Goal: Task Accomplishment & Management: Use online tool/utility

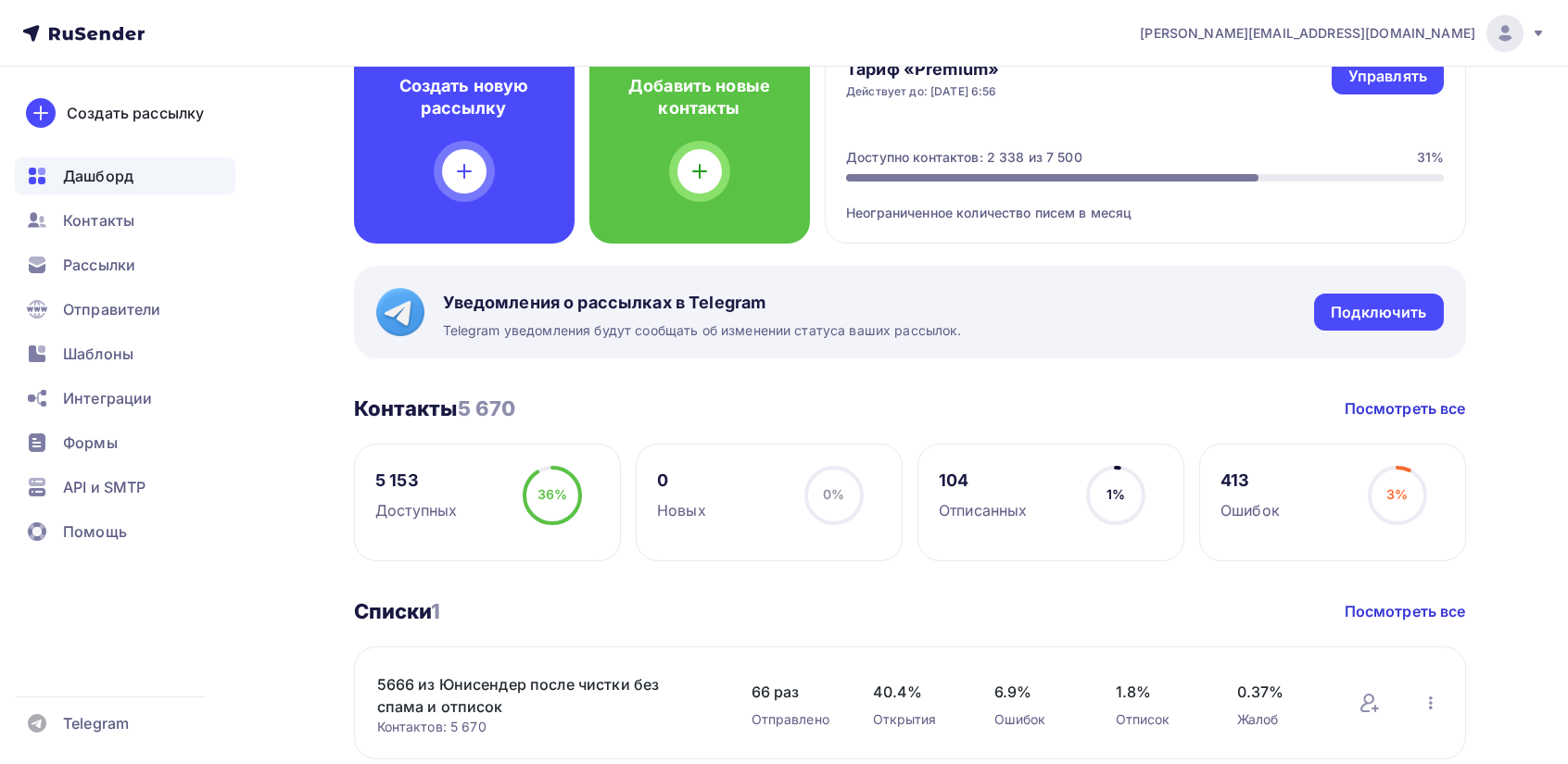
scroll to position [185, 0]
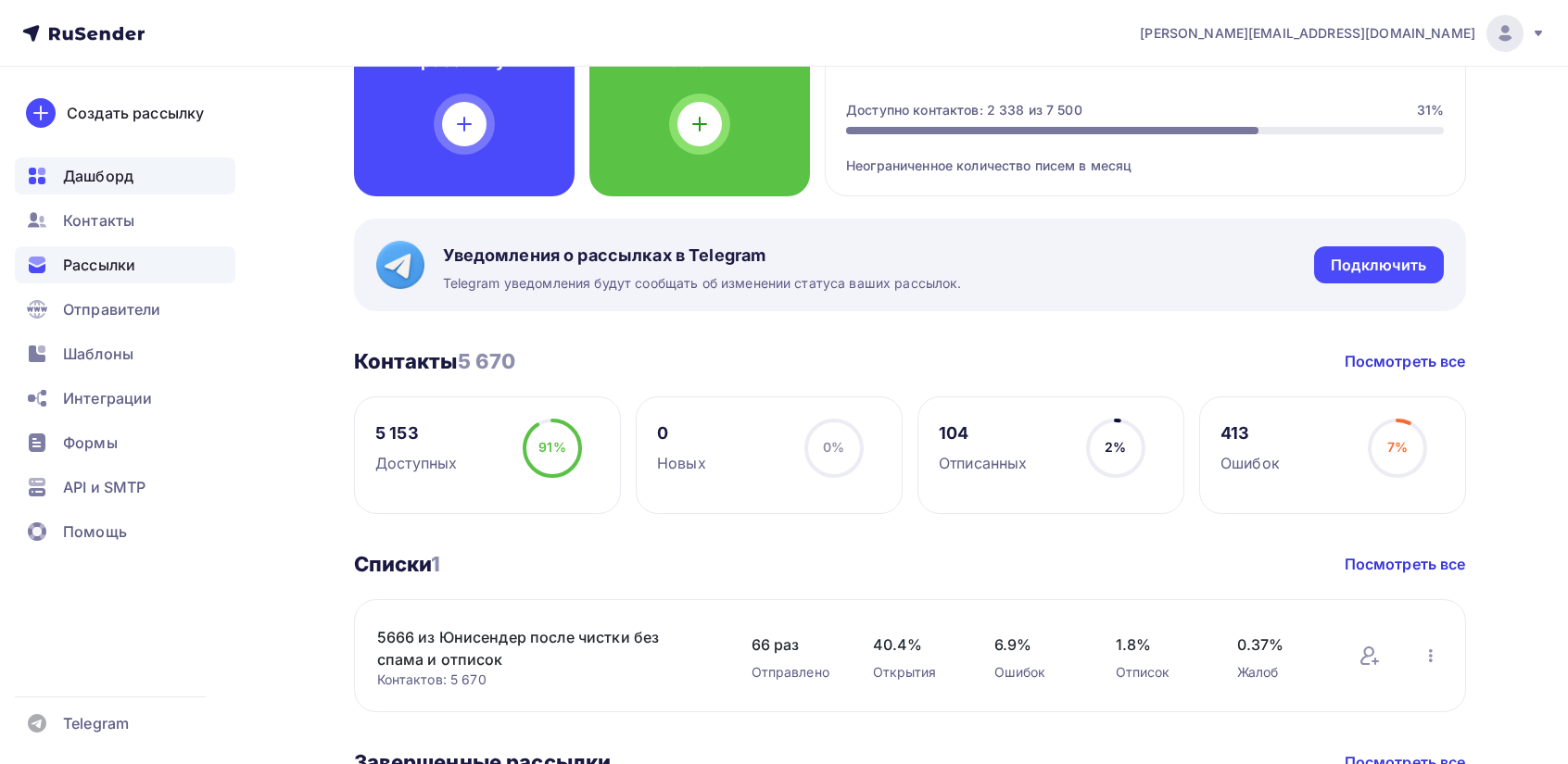
click at [96, 261] on span "Рассылки" at bounding box center [99, 265] width 73 height 23
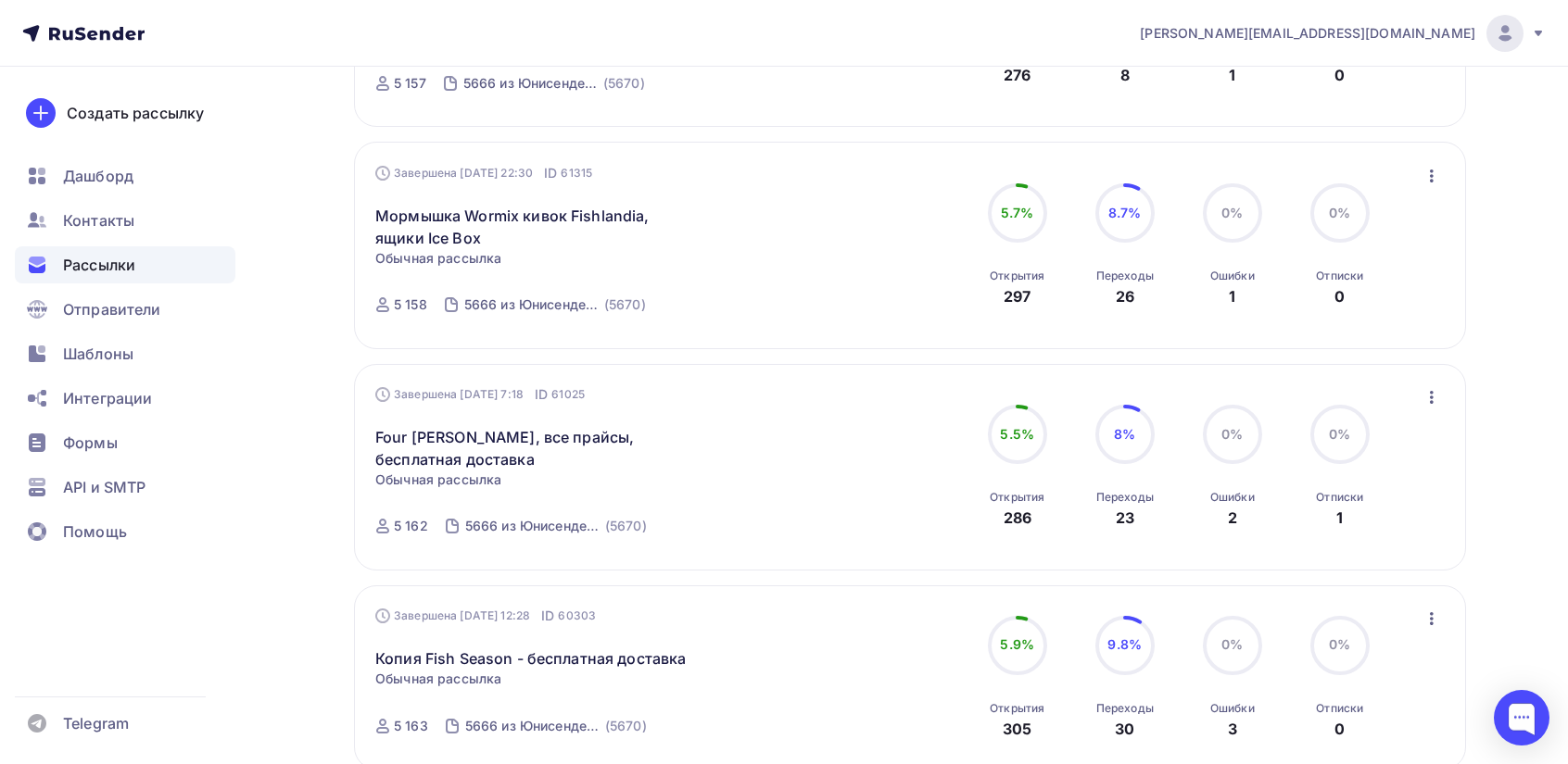
scroll to position [371, 0]
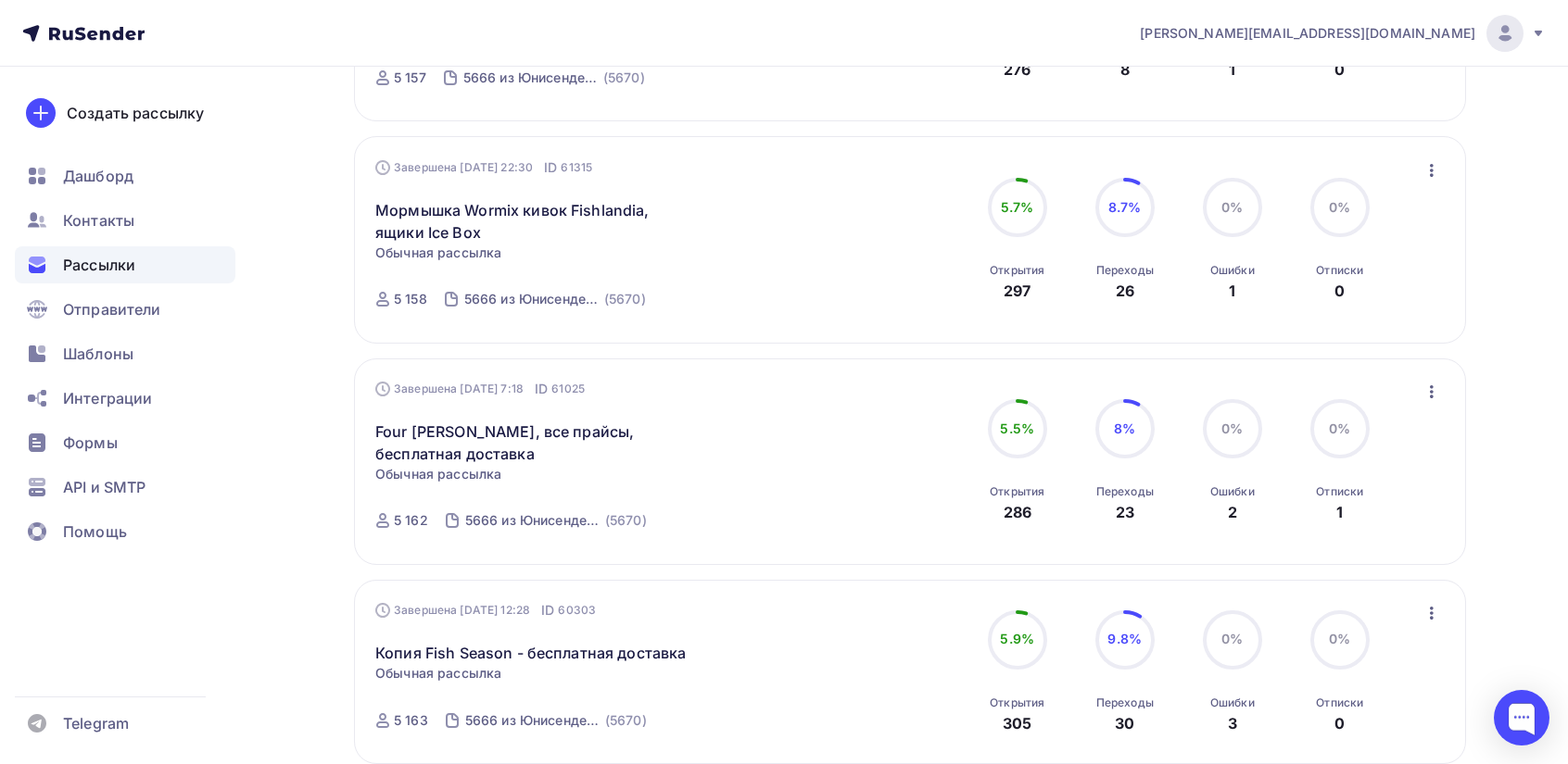
click at [1425, 391] on icon "button" at bounding box center [1432, 392] width 23 height 23
click at [1326, 516] on div "Копировать в новую" at bounding box center [1346, 514] width 190 height 23
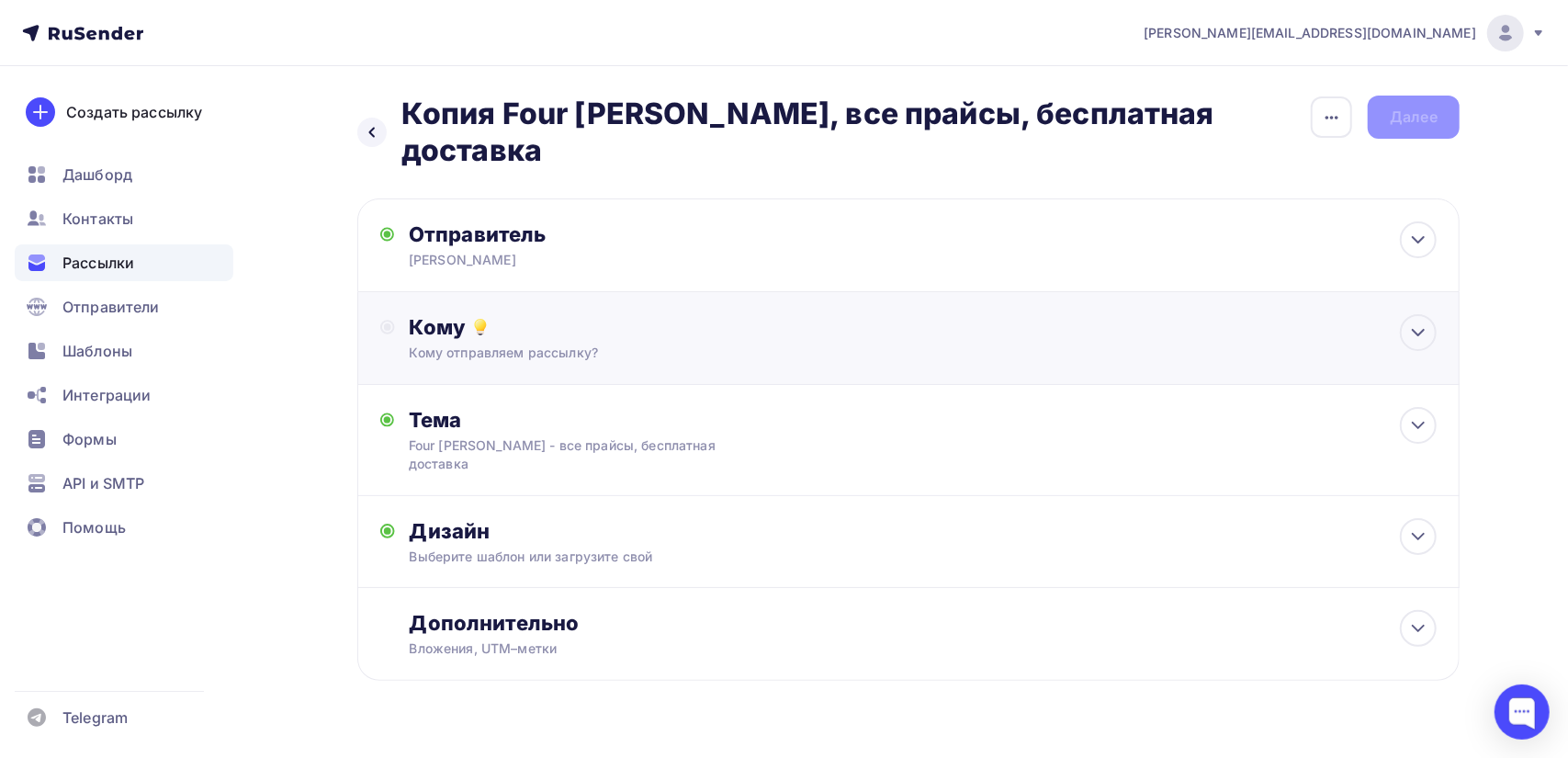
click at [520, 343] on div "Кому отправляем рассылку?" at bounding box center [872, 353] width 925 height 19
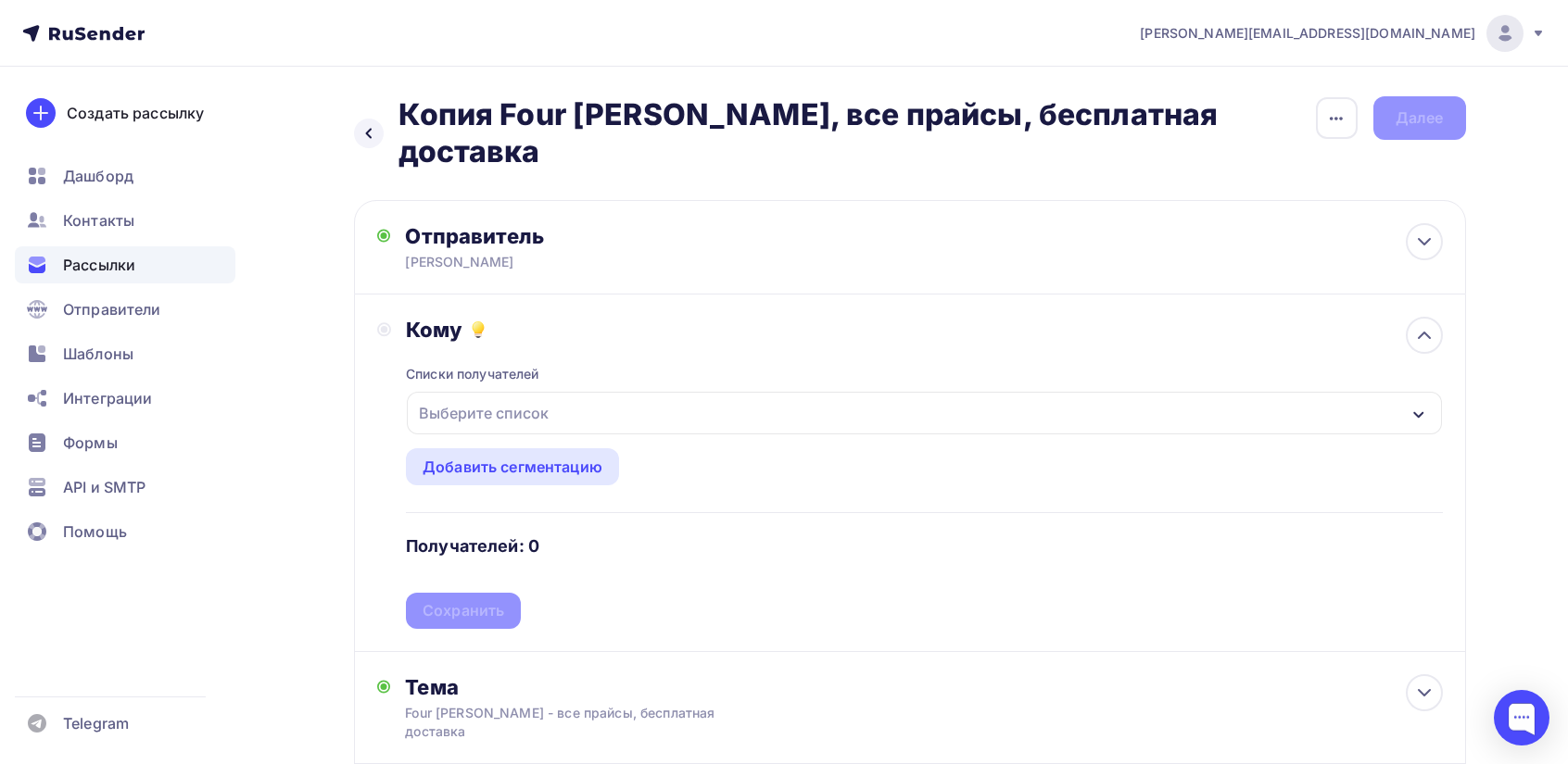
click at [492, 396] on div "Выберите список" at bounding box center [483, 412] width 144 height 33
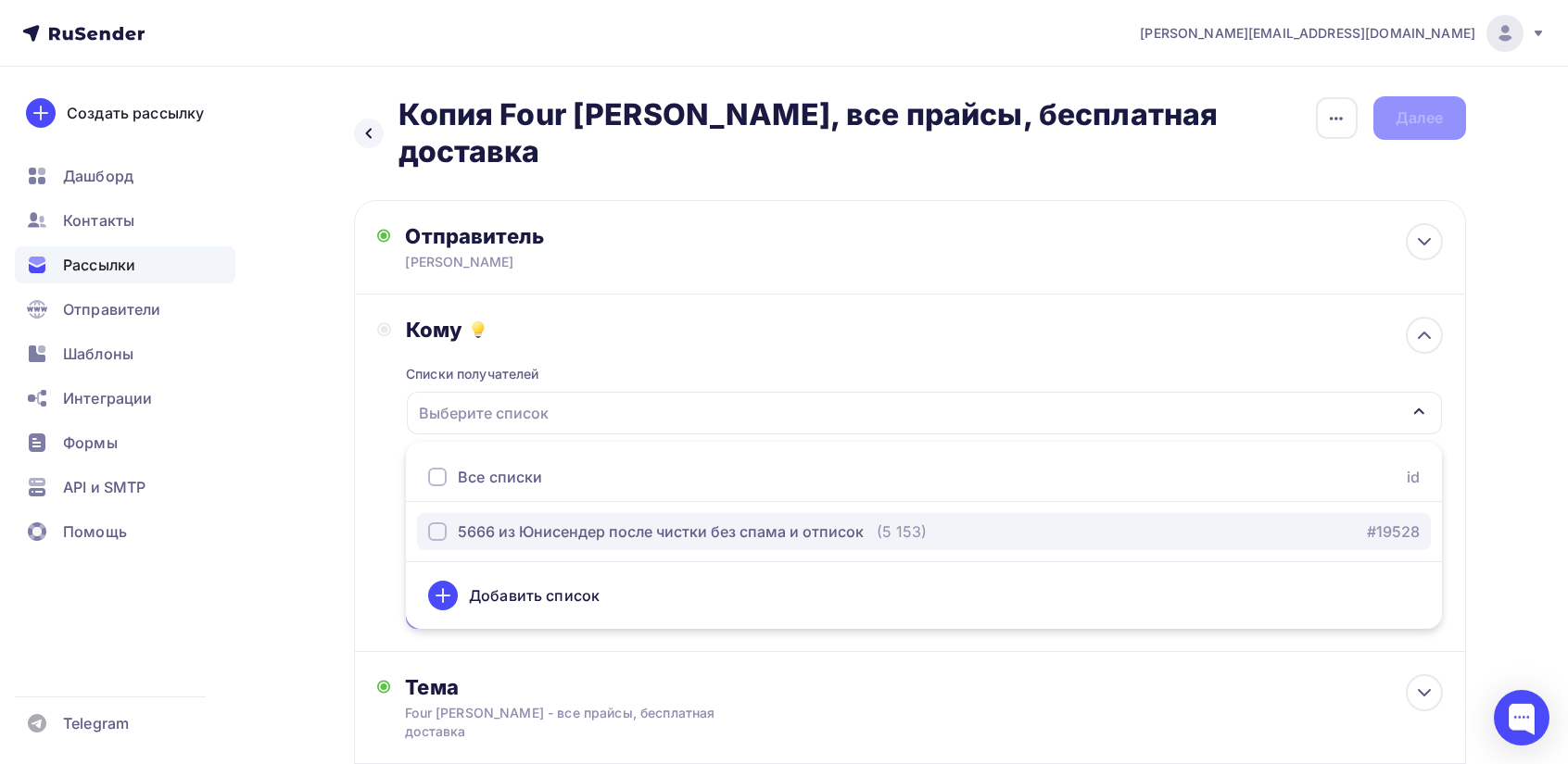
click at [490, 521] on div "5666 из Юнисендер после чистки без спама и отписок" at bounding box center [660, 532] width 406 height 23
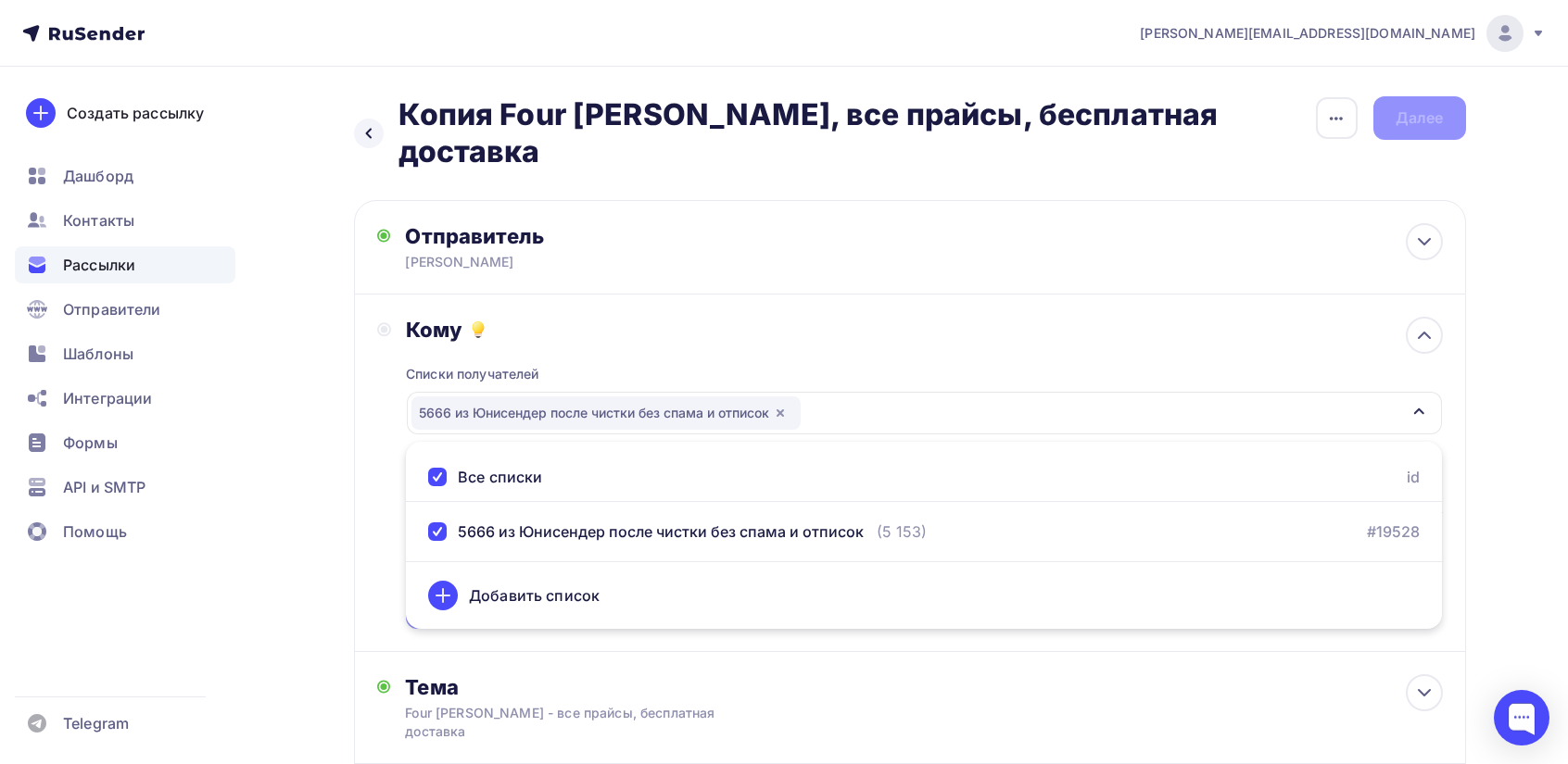
click at [368, 487] on div "Кому Списки получателей 5666 из [GEOGRAPHIC_DATA] после чистки без спама и отпи…" at bounding box center [909, 473] width 1112 height 357
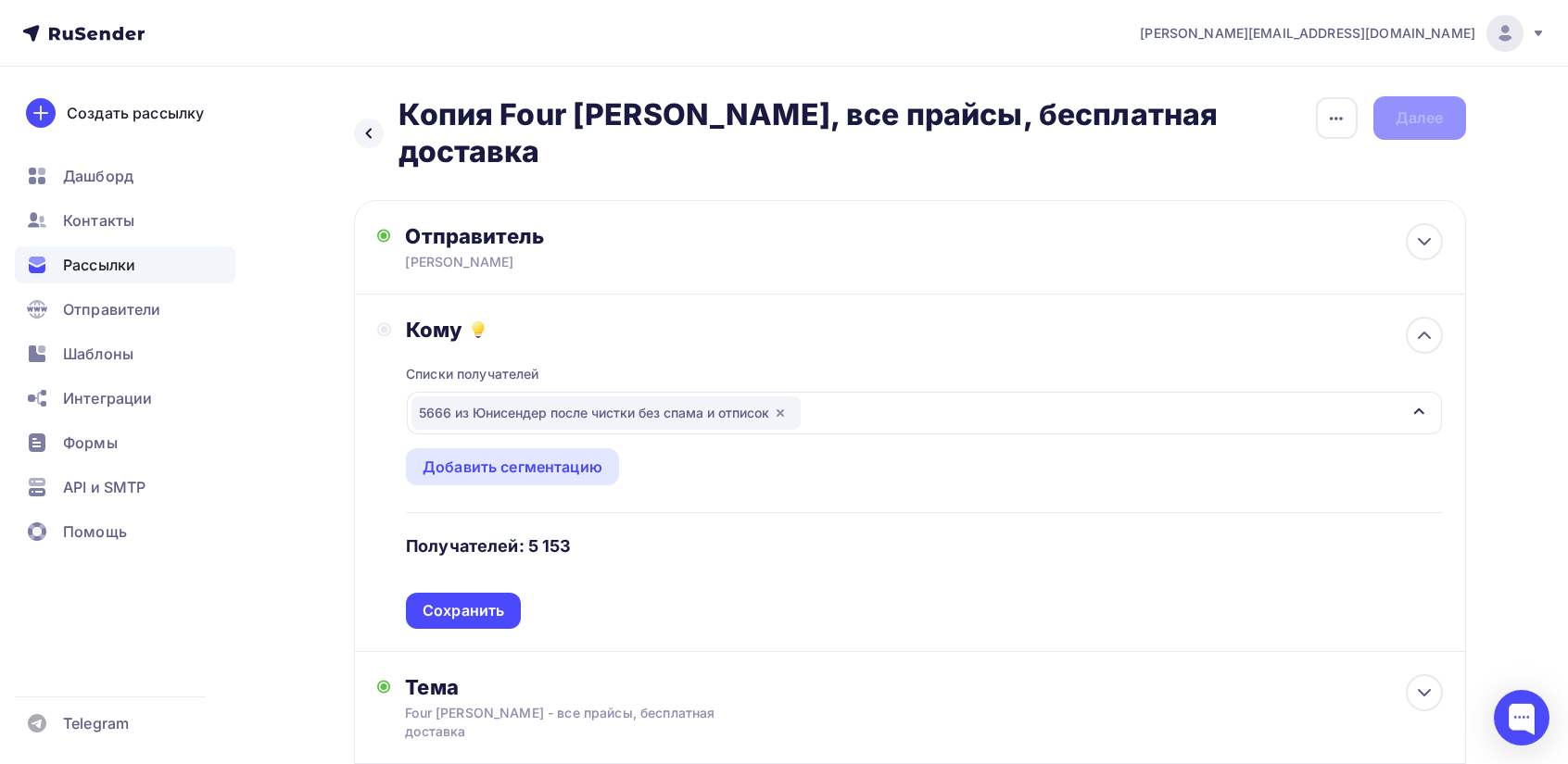
drag, startPoint x: 464, startPoint y: 585, endPoint x: 492, endPoint y: 584, distance: 28.0
click at [465, 600] on div "Сохранить" at bounding box center [463, 610] width 81 height 22
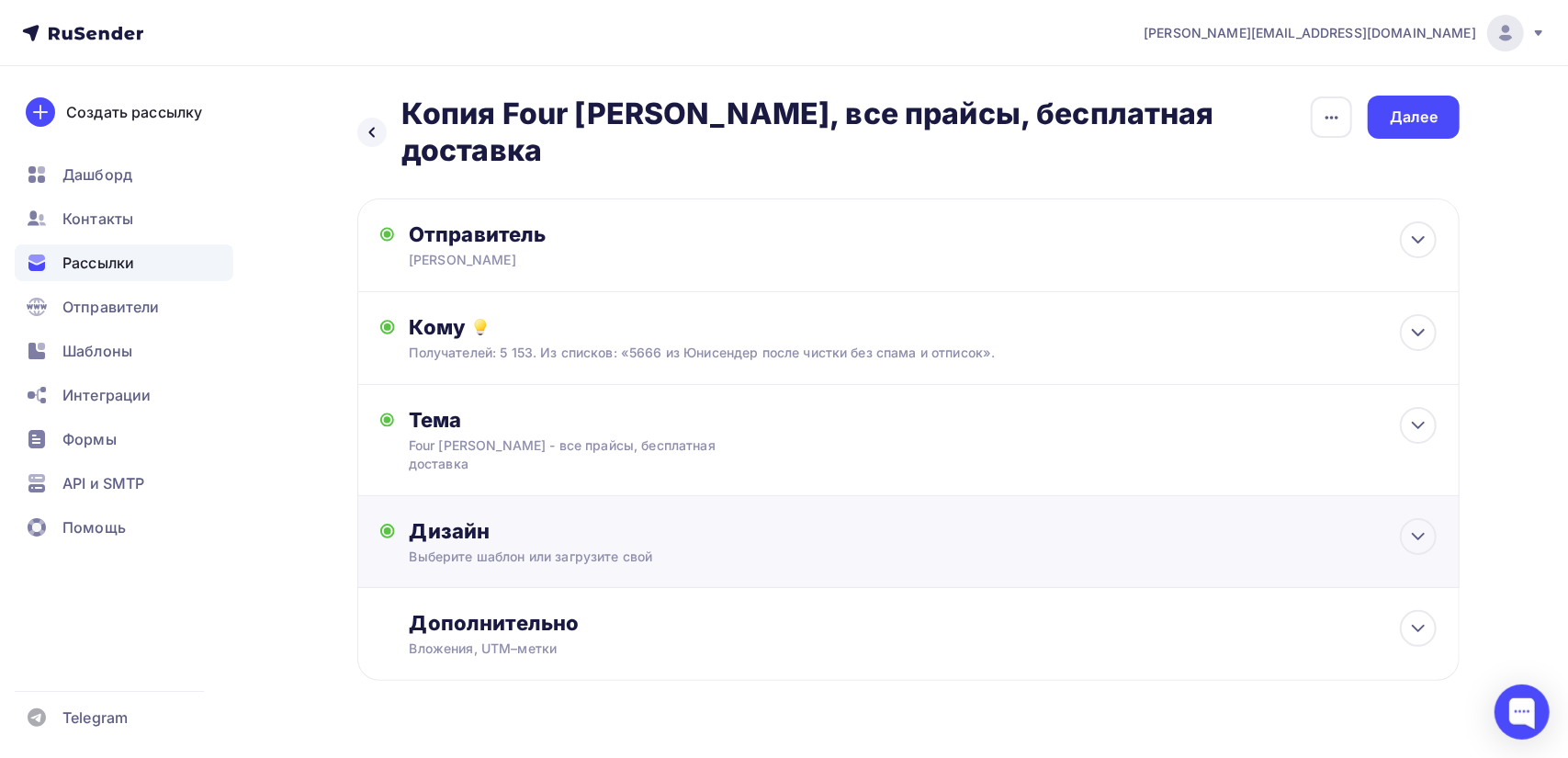
click at [533, 518] on div "Дизайн Выберите шаблон или загрузите свой Размер письма: 122 Kb Заменить шаблон…" at bounding box center [923, 542] width 1027 height 48
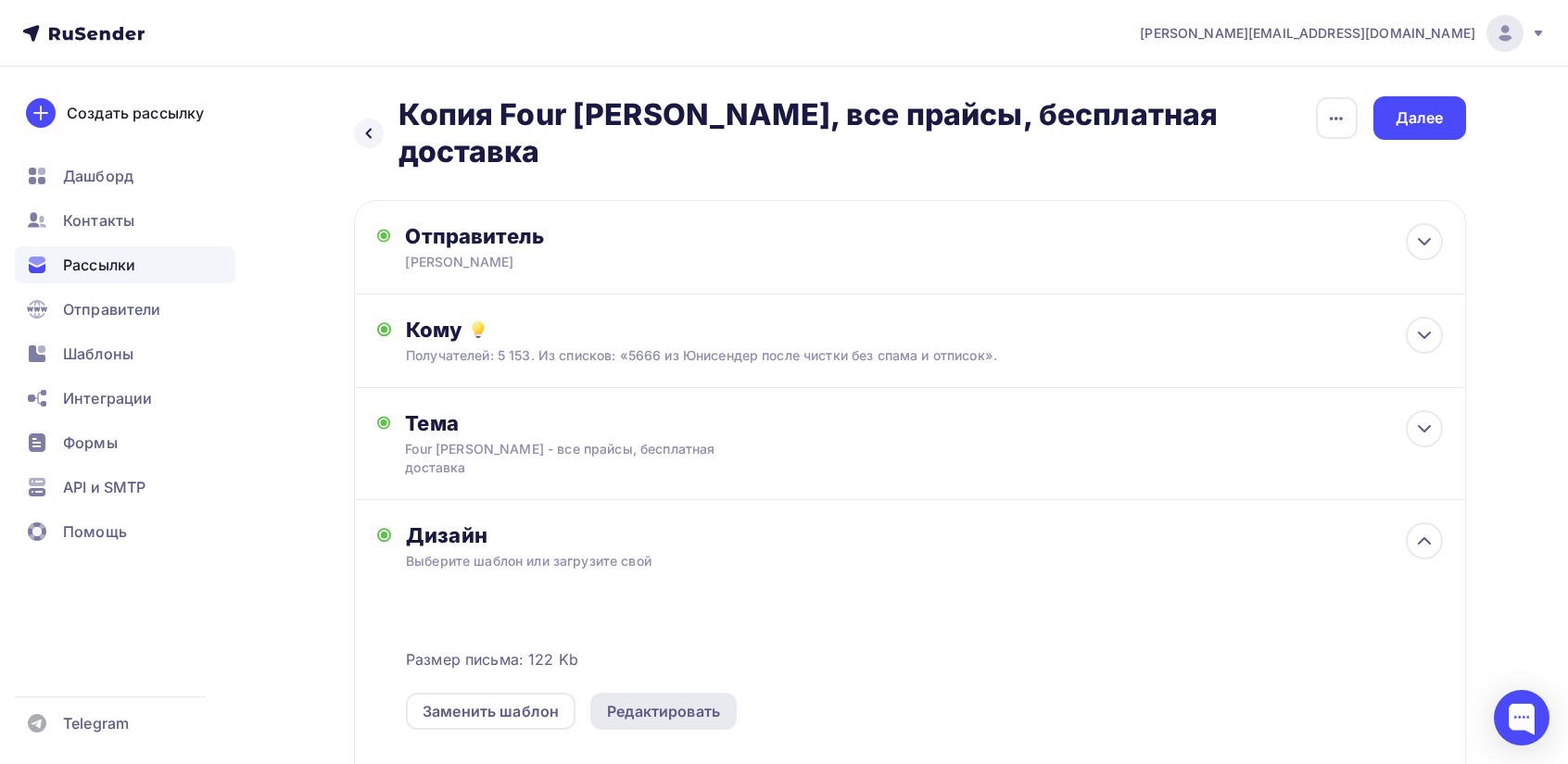
click at [659, 700] on div "Редактировать" at bounding box center [663, 711] width 113 height 23
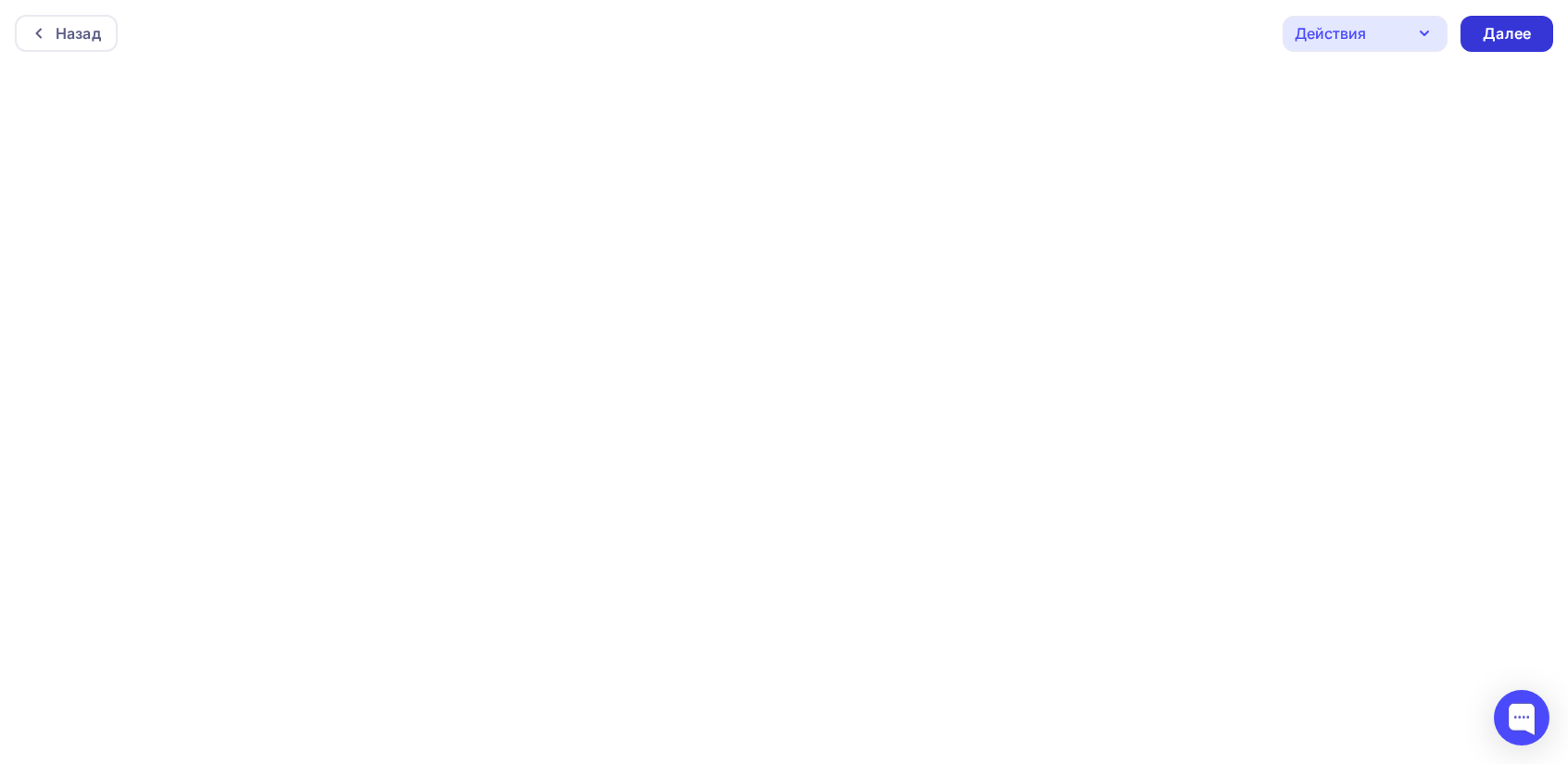
click at [1526, 25] on div "Далее" at bounding box center [1506, 34] width 48 height 22
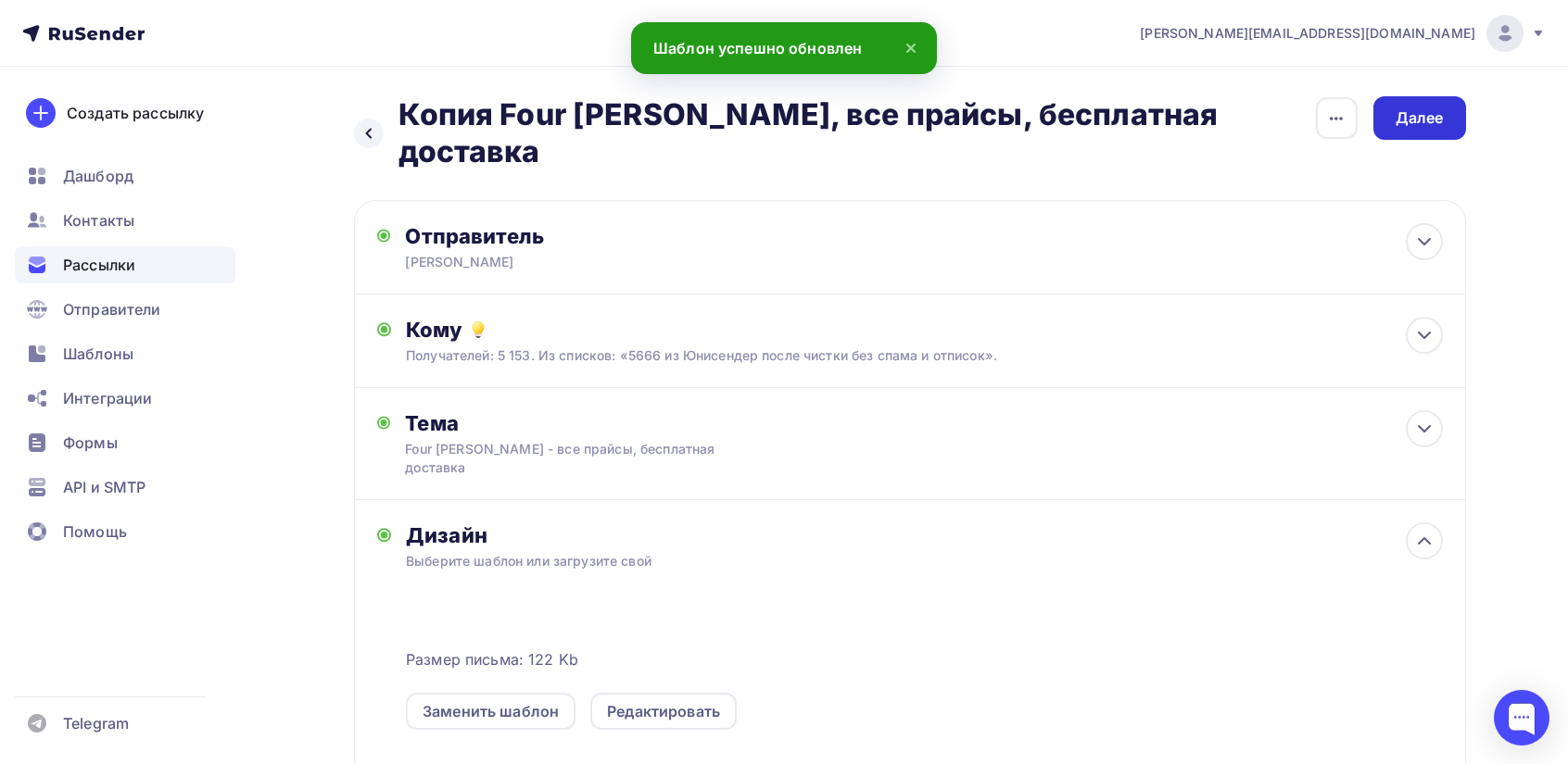
click at [1410, 130] on div "Далее" at bounding box center [1420, 118] width 92 height 43
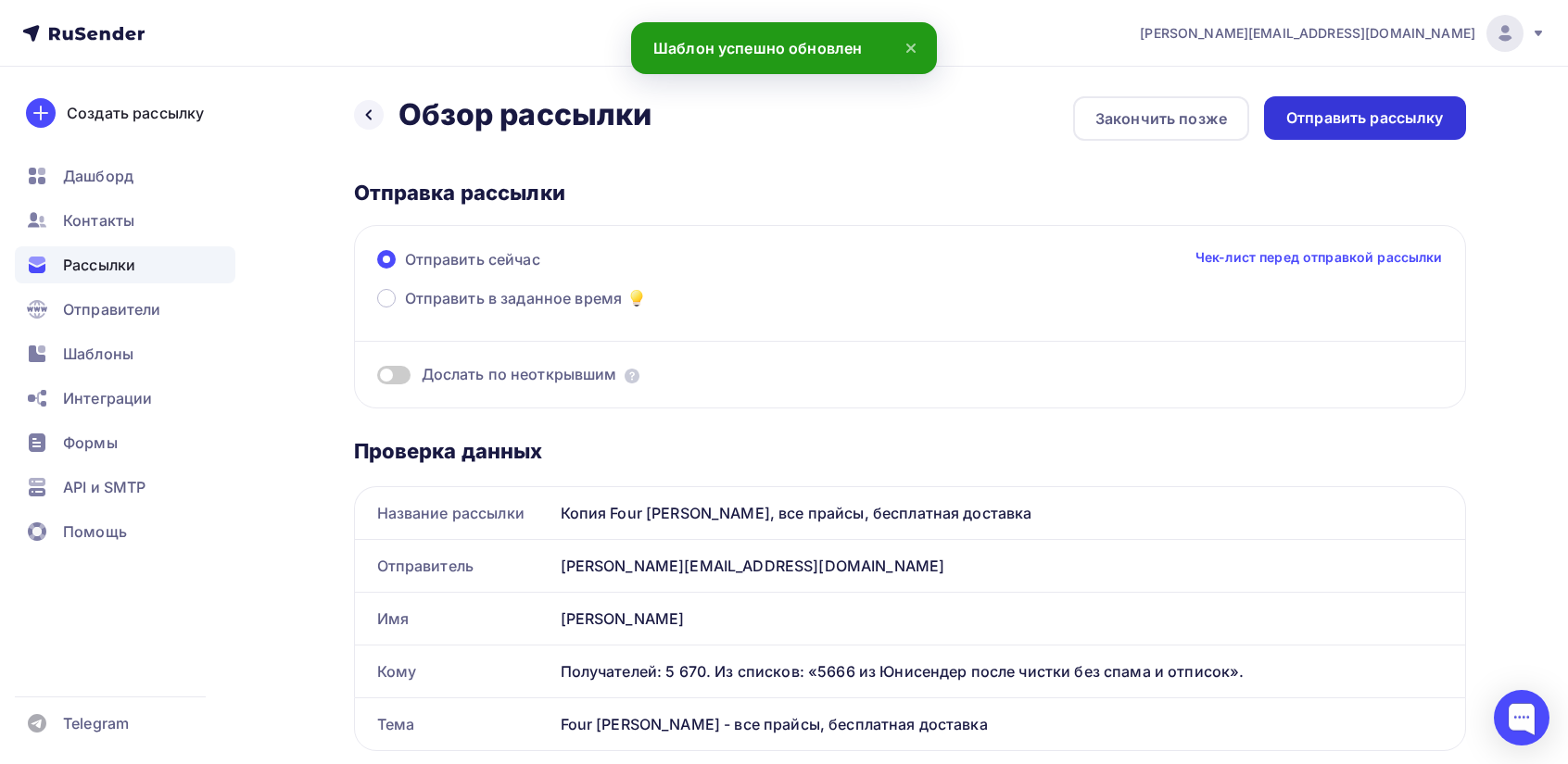
click at [1384, 129] on div "Отправить рассылку" at bounding box center [1365, 118] width 202 height 43
